Goal: Find specific page/section: Find specific page/section

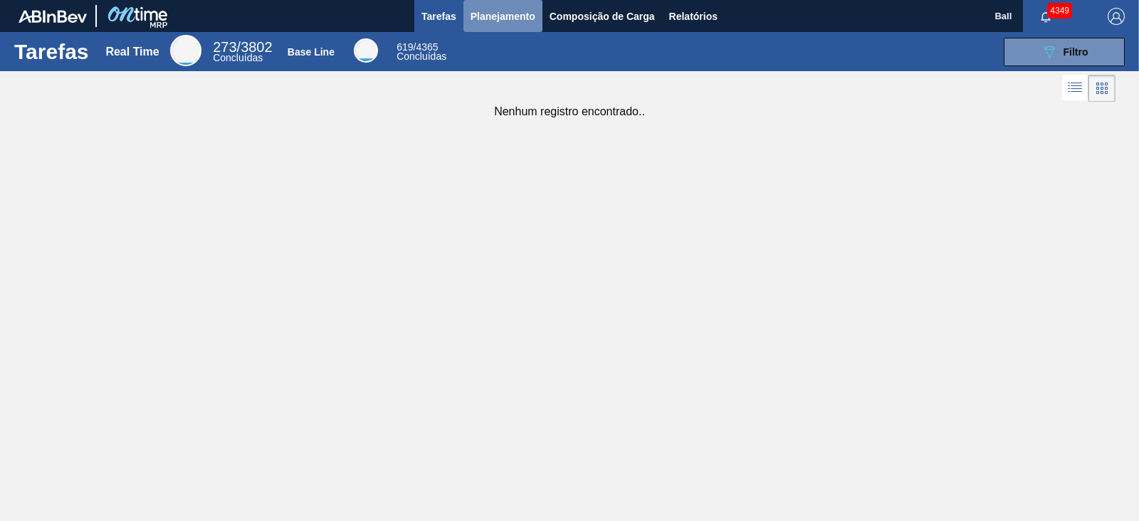
click at [504, 14] on span "Planejamento" at bounding box center [502, 16] width 65 height 17
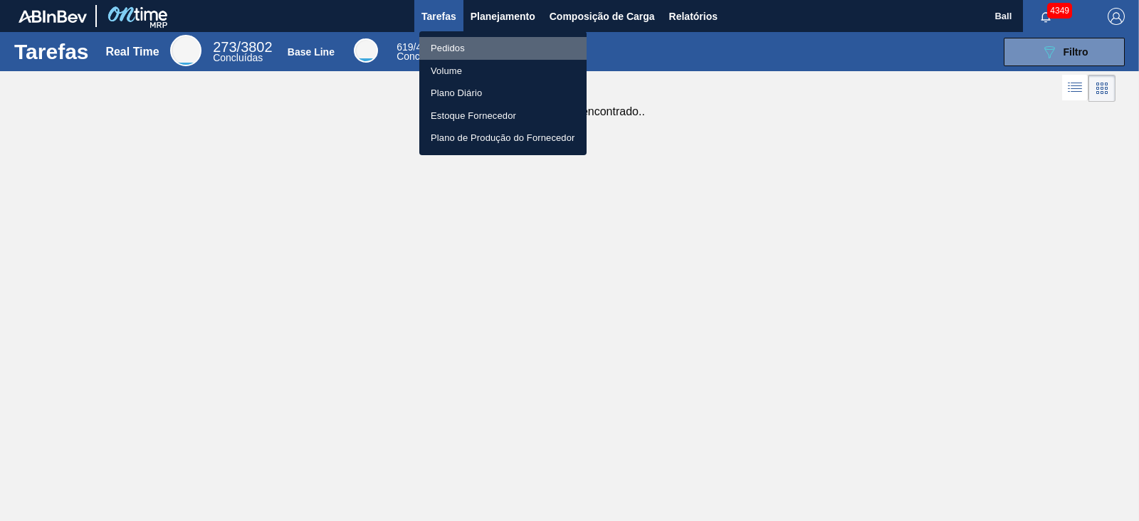
click at [470, 47] on li "Pedidos" at bounding box center [502, 48] width 167 height 23
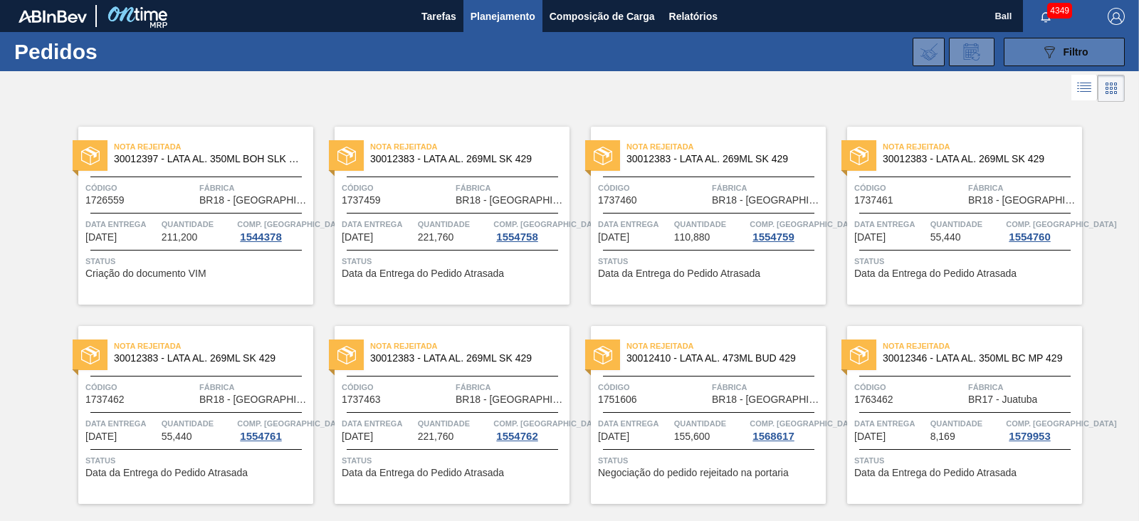
click at [1093, 52] on button "089F7B8B-B2A5-4AFE-B5C0-19BA573D28AC Filtro" at bounding box center [1064, 52] width 121 height 28
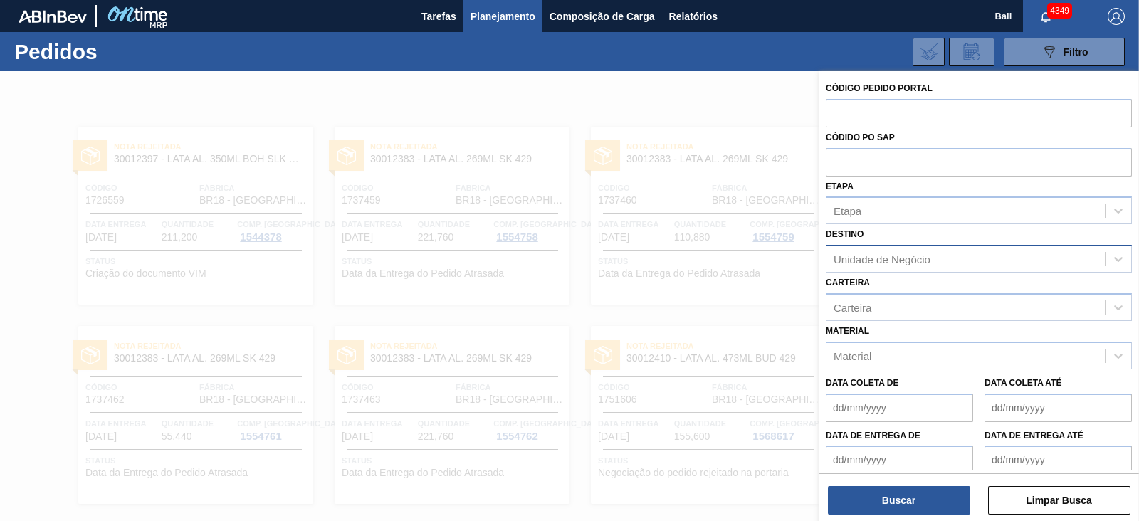
click at [972, 249] on div "Unidade de Negócio" at bounding box center [965, 259] width 278 height 21
click at [968, 201] on div "Etapa" at bounding box center [965, 211] width 278 height 21
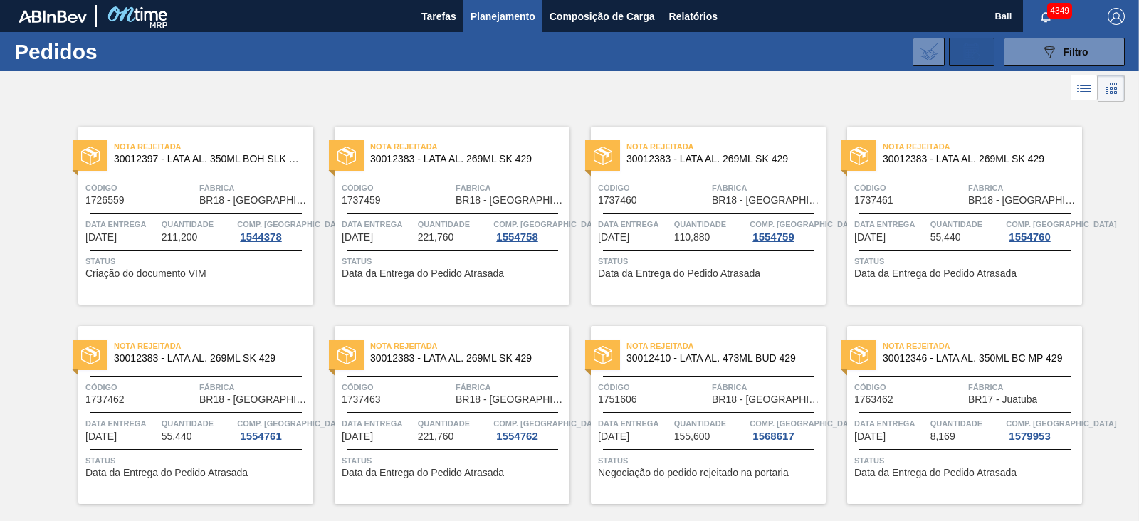
click at [961, 51] on icon at bounding box center [971, 51] width 23 height 17
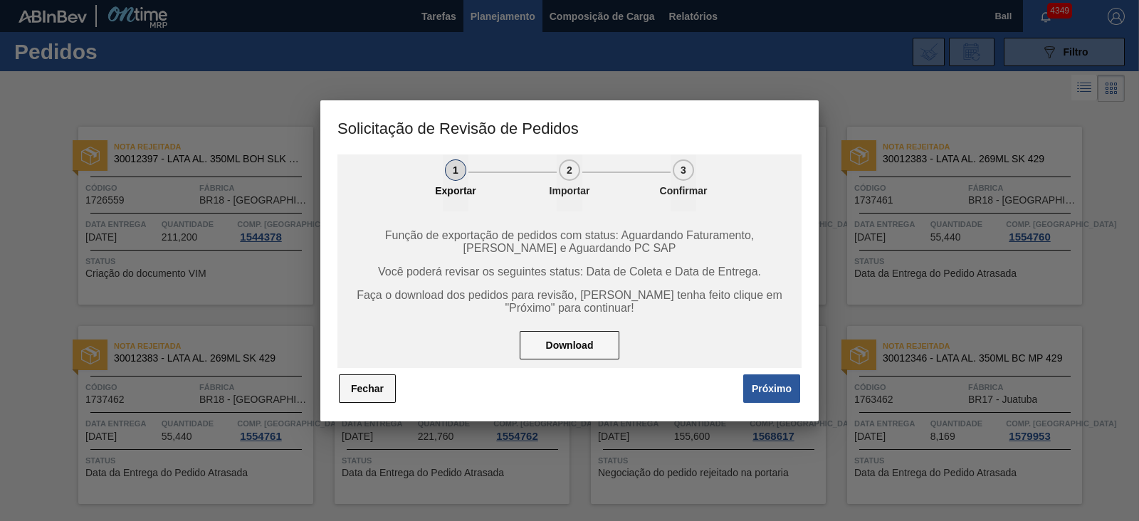
click at [364, 399] on button "Fechar" at bounding box center [367, 388] width 57 height 28
